Goal: Find specific page/section: Find specific page/section

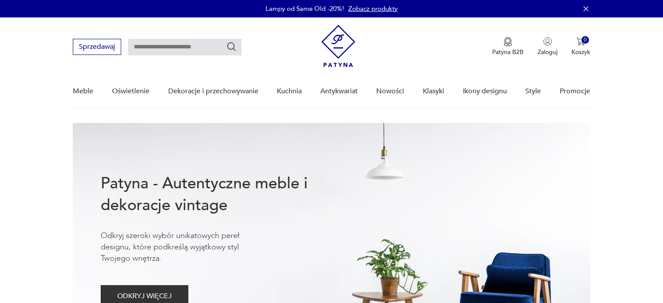
click at [189, 48] on input "text" at bounding box center [184, 47] width 113 height 17
type input "********"
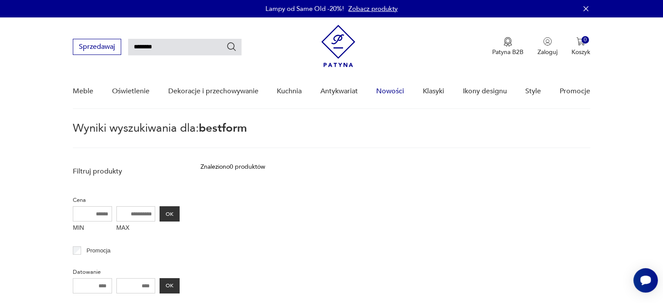
click at [384, 92] on link "Nowości" at bounding box center [390, 92] width 28 height 34
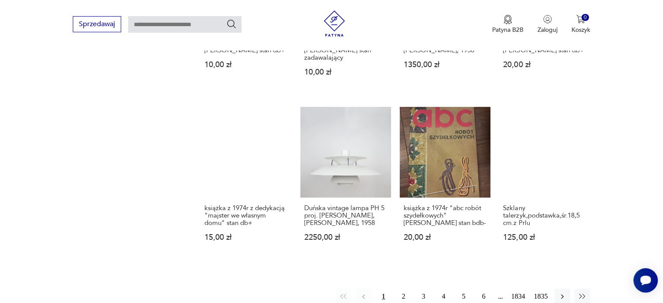
scroll to position [510, 0]
